Goal: Transaction & Acquisition: Purchase product/service

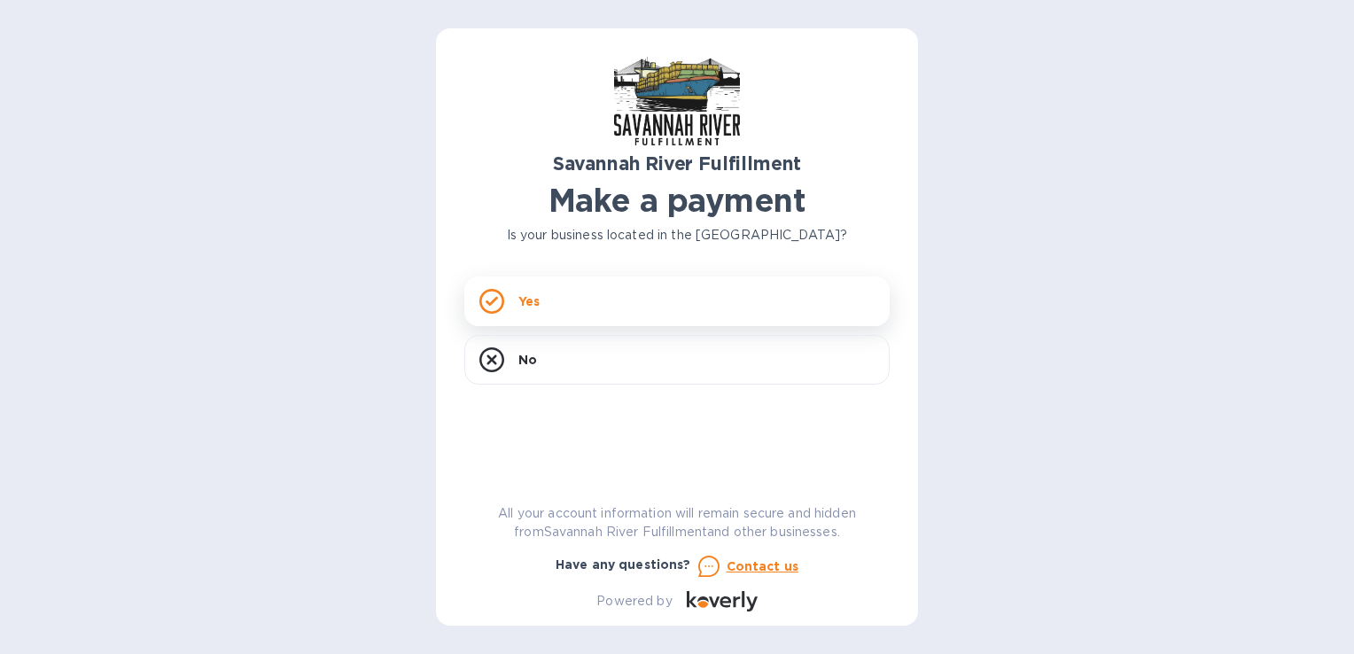
click at [613, 296] on div "Yes" at bounding box center [676, 301] width 425 height 50
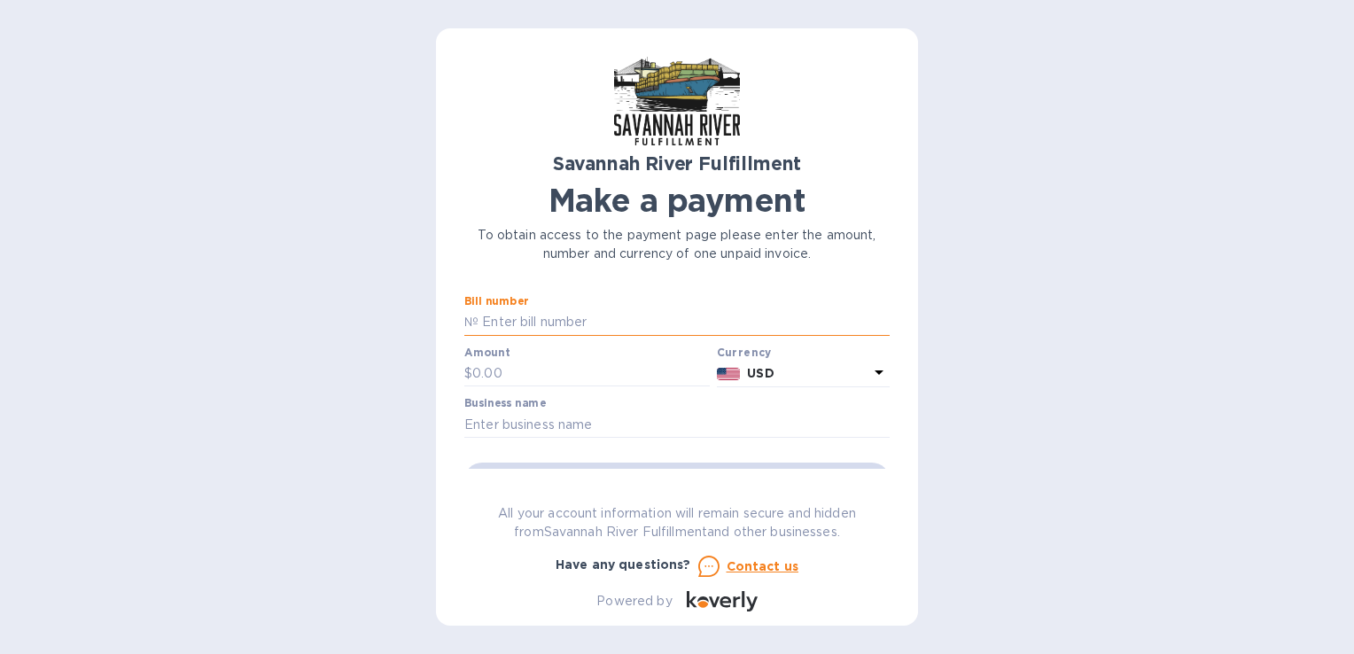
click at [687, 329] on input "text" at bounding box center [683, 322] width 411 height 27
click at [601, 325] on input "text" at bounding box center [683, 322] width 411 height 27
paste input "4672"
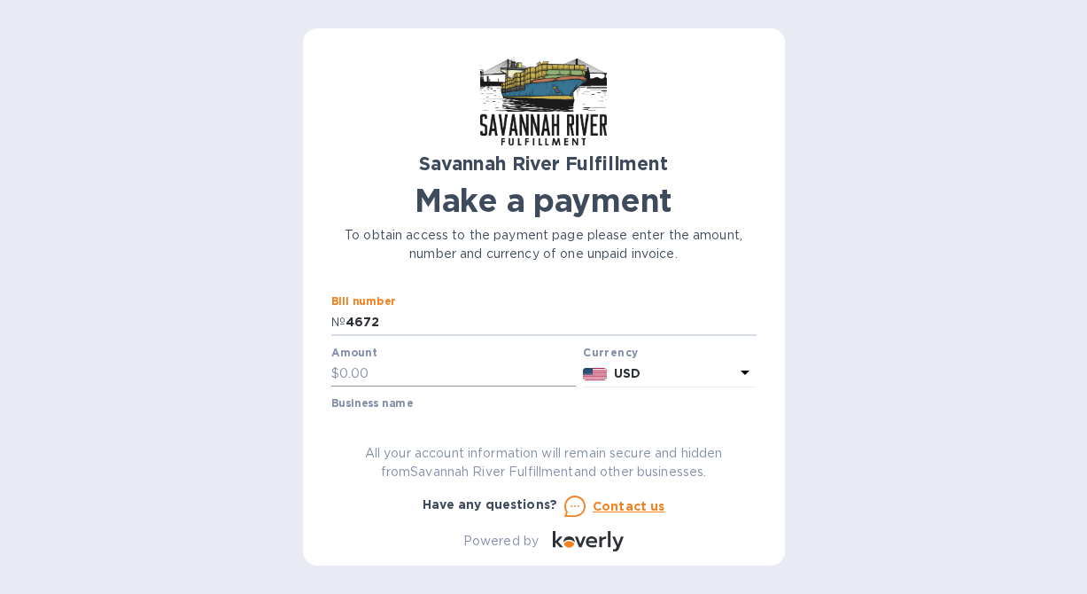
type input "4672"
click at [430, 367] on input "text" at bounding box center [457, 374] width 237 height 27
type input "1,428"
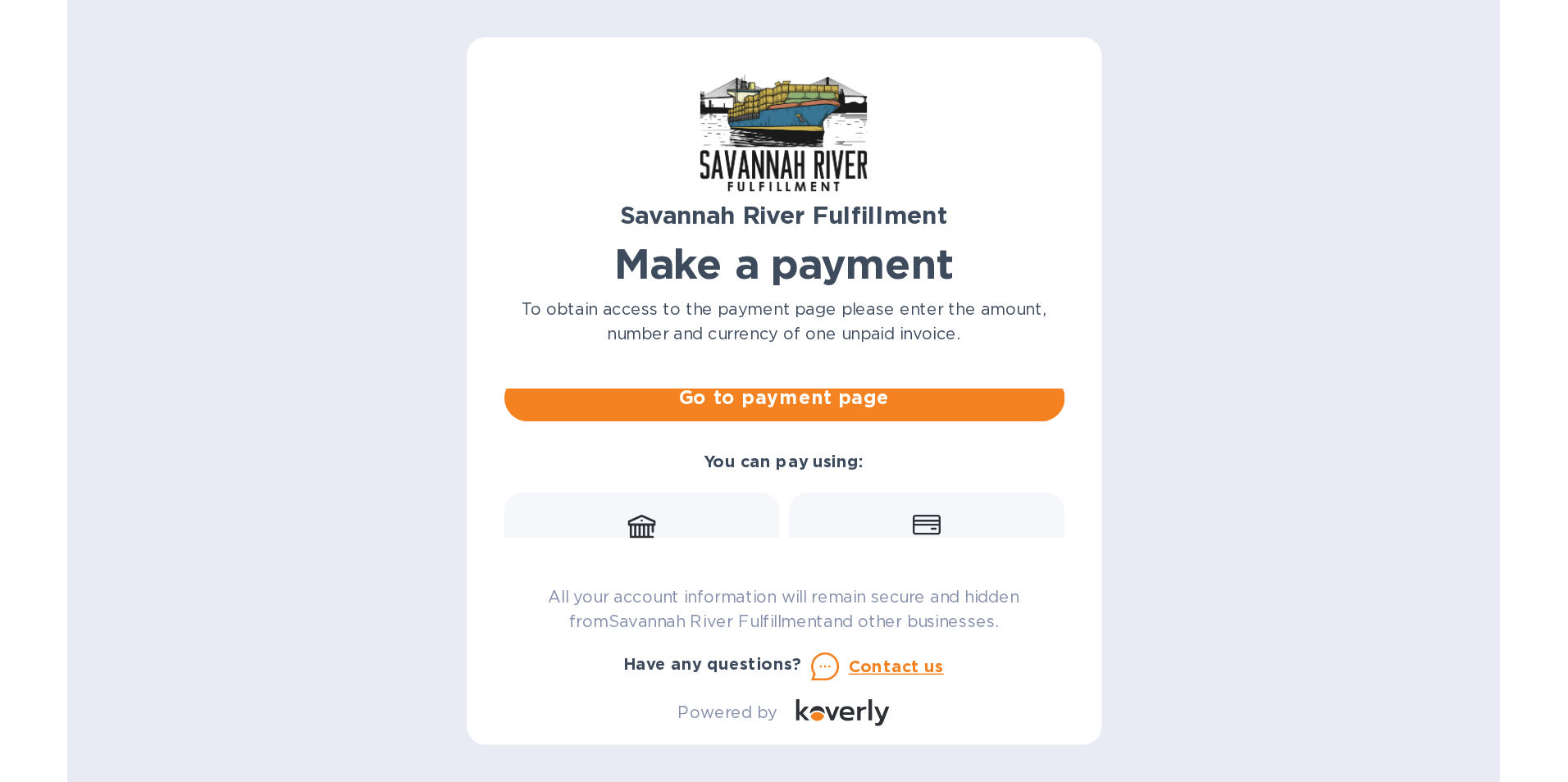
scroll to position [149, 0]
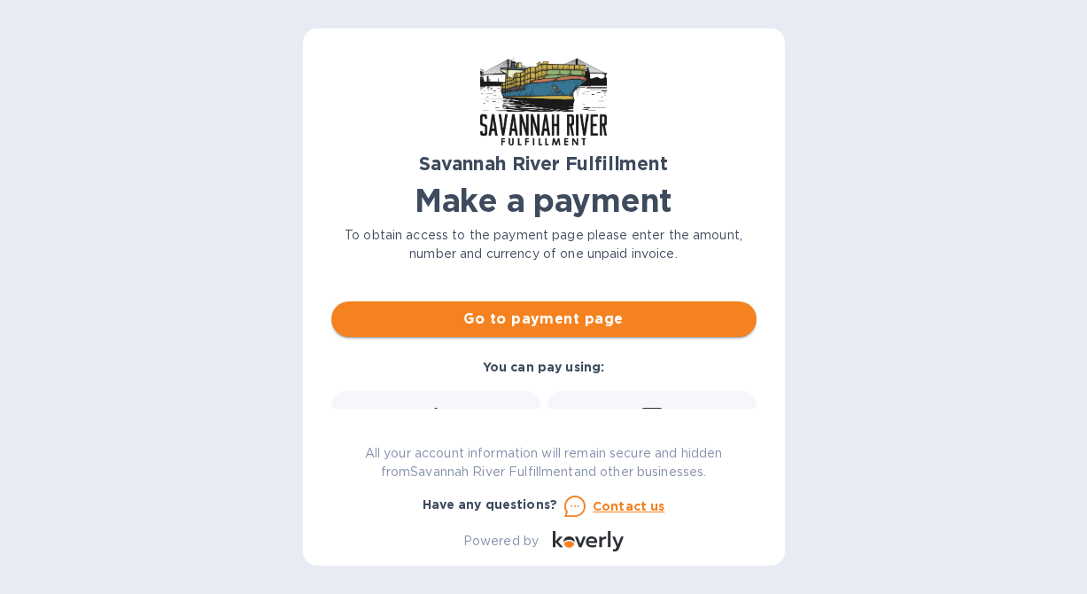
type input "Plush Necessities"
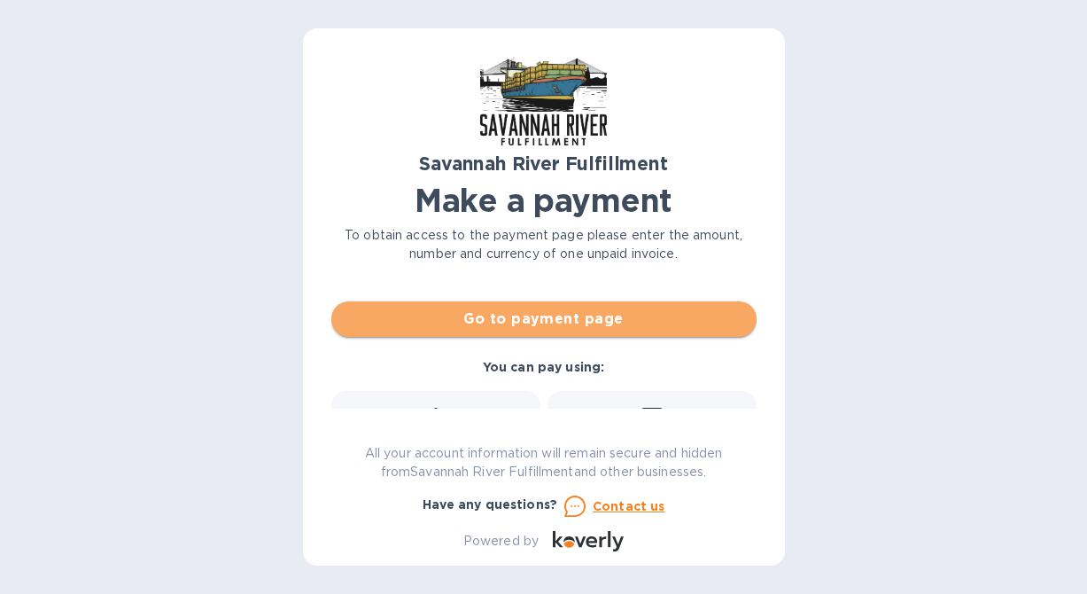
click at [594, 321] on span "Go to payment page" at bounding box center [543, 318] width 397 height 21
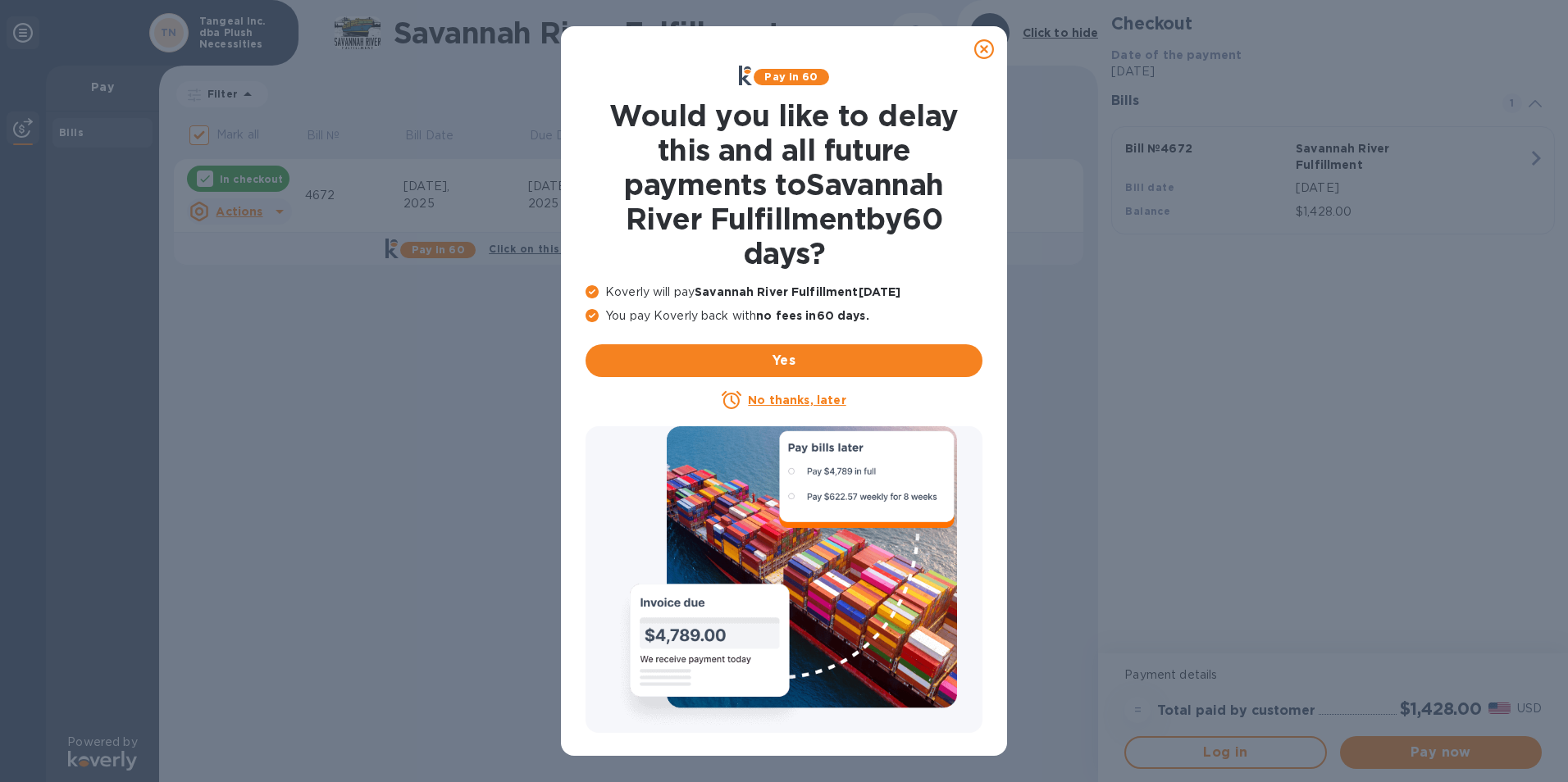
click at [823, 401] on u "No thanks, later" at bounding box center [796, 400] width 97 height 13
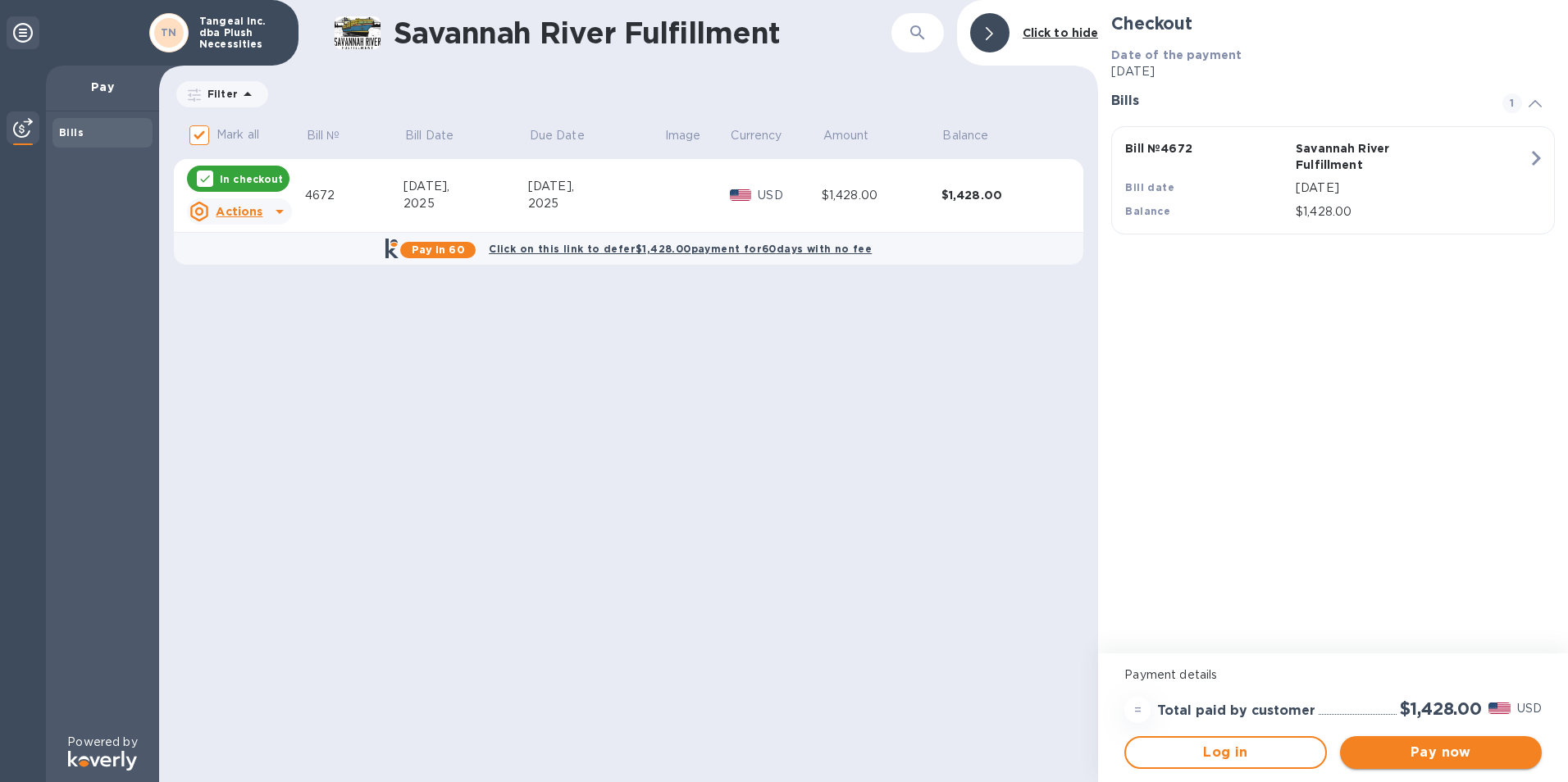
click at [1252, 604] on button "Pay now" at bounding box center [1441, 752] width 202 height 32
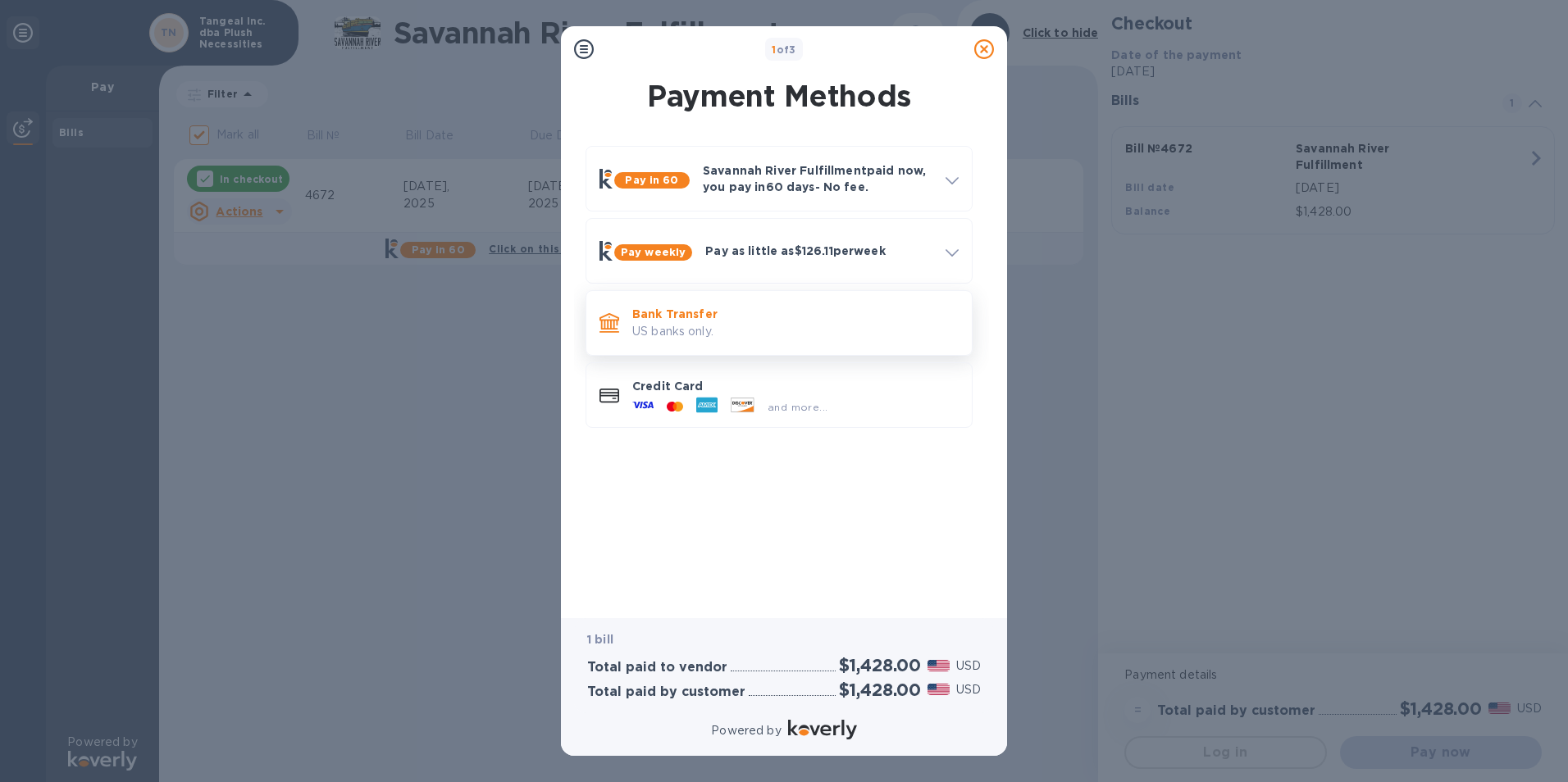
click at [876, 319] on p "Bank Transfer" at bounding box center [795, 314] width 327 height 17
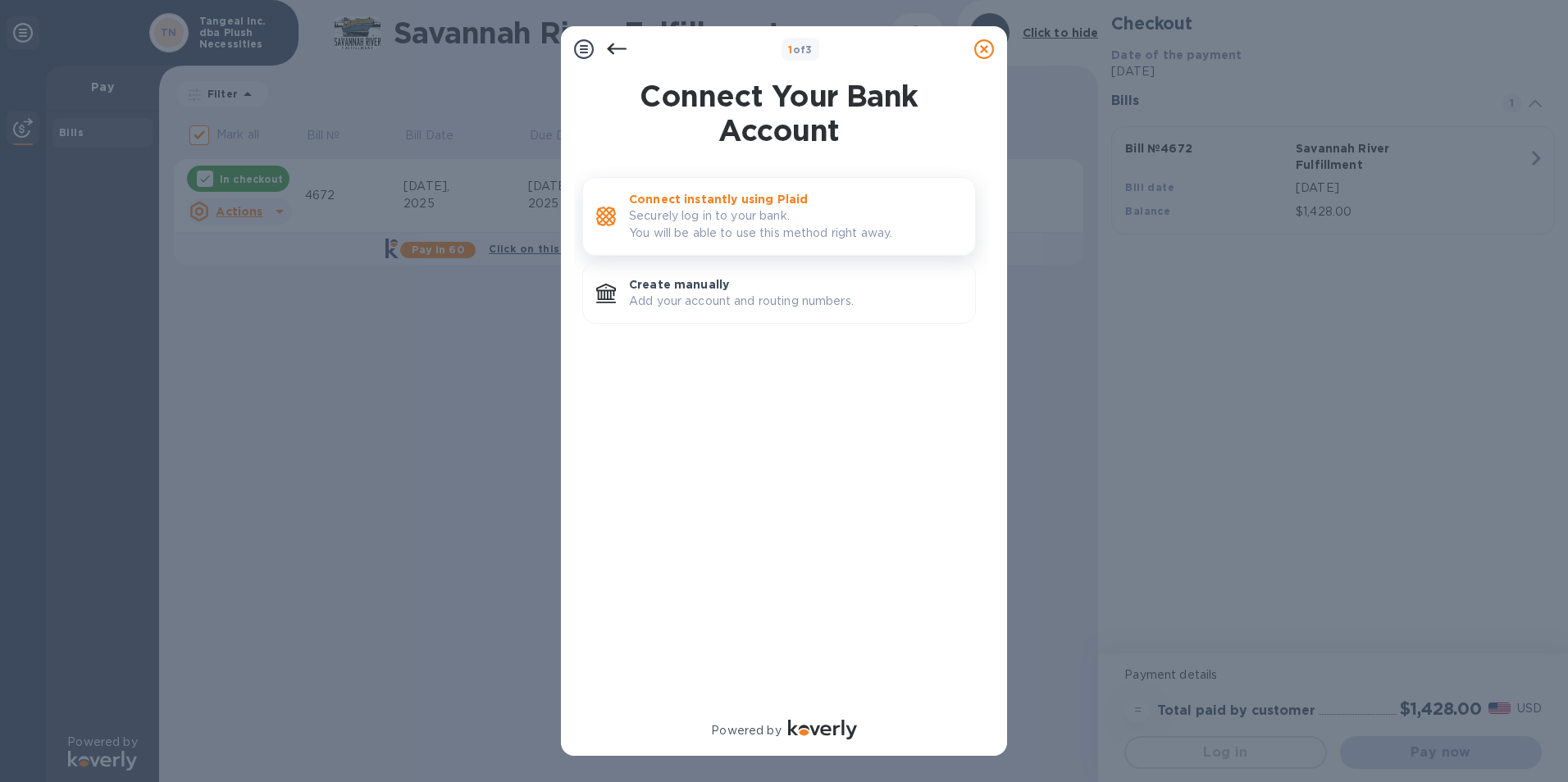
click at [838, 208] on p "Securely log in to your bank. You will be able to use this method right away." at bounding box center [795, 224] width 333 height 34
